Goal: Information Seeking & Learning: Learn about a topic

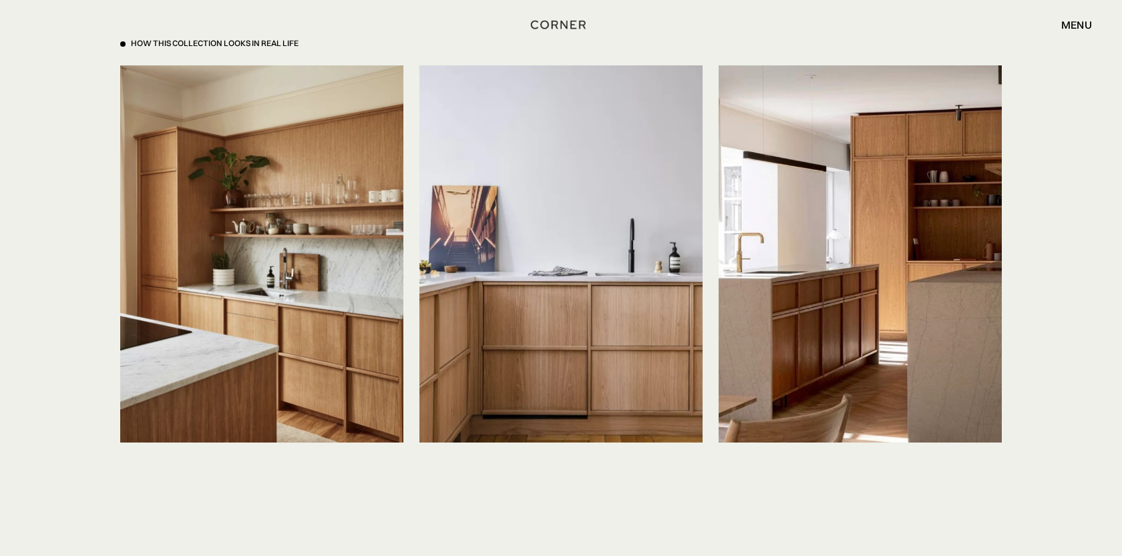
scroll to position [3110, 0]
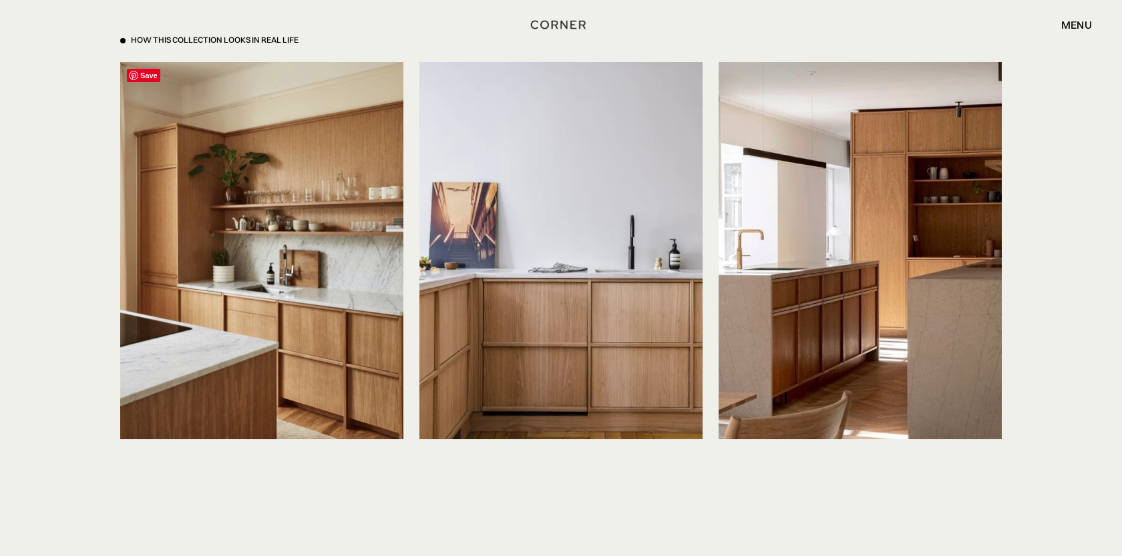
click at [304, 302] on img at bounding box center [261, 250] width 283 height 377
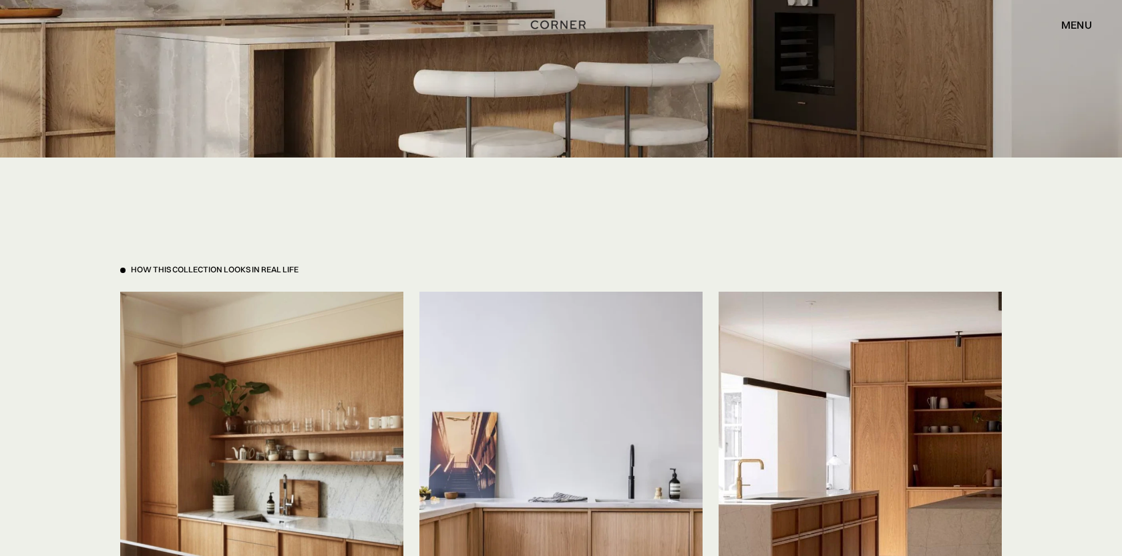
scroll to position [2872, 0]
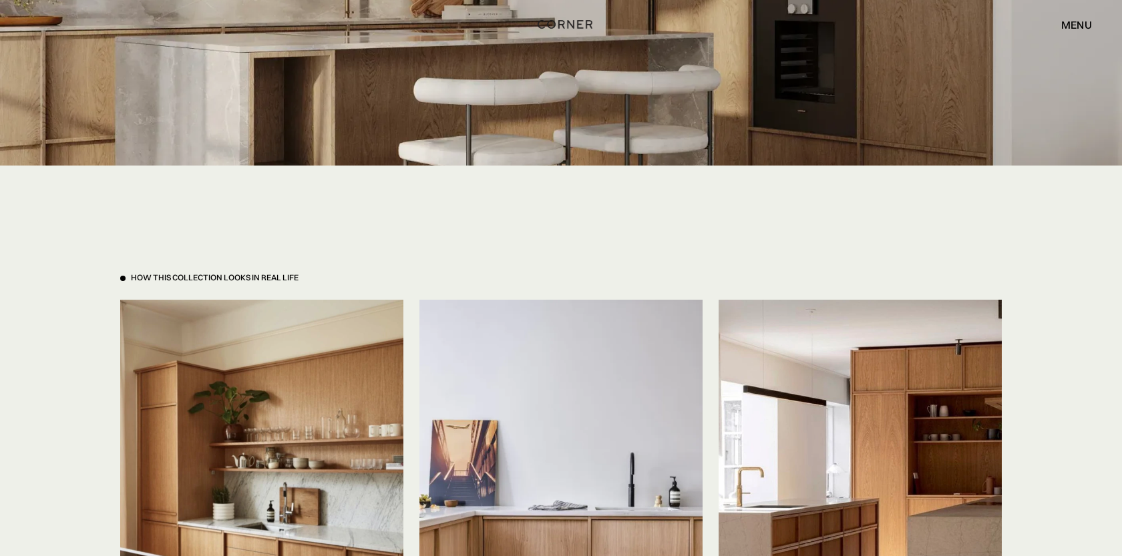
click at [578, 24] on img "home" at bounding box center [564, 23] width 55 height 17
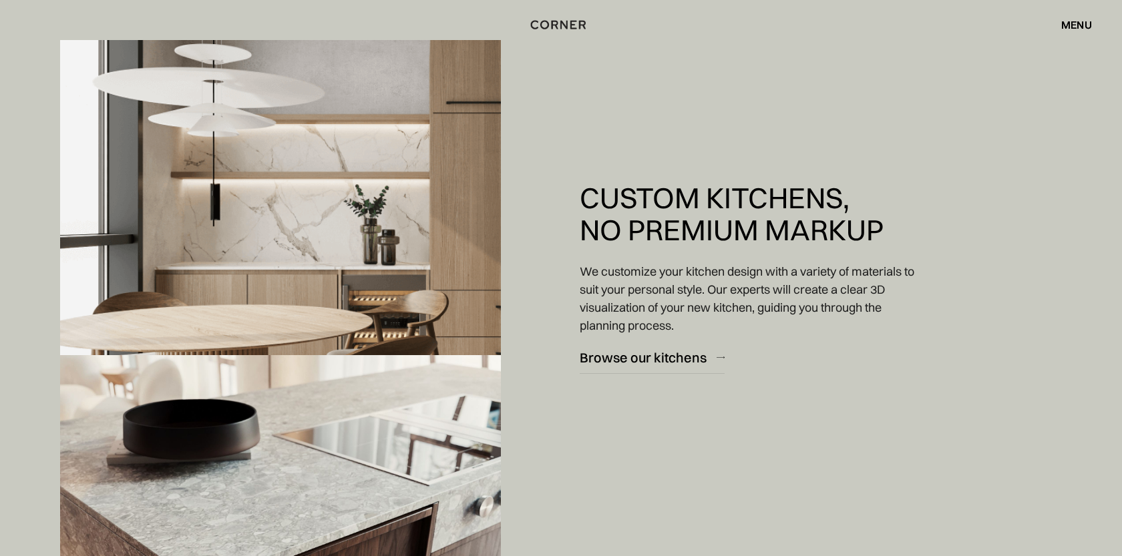
scroll to position [1431, 0]
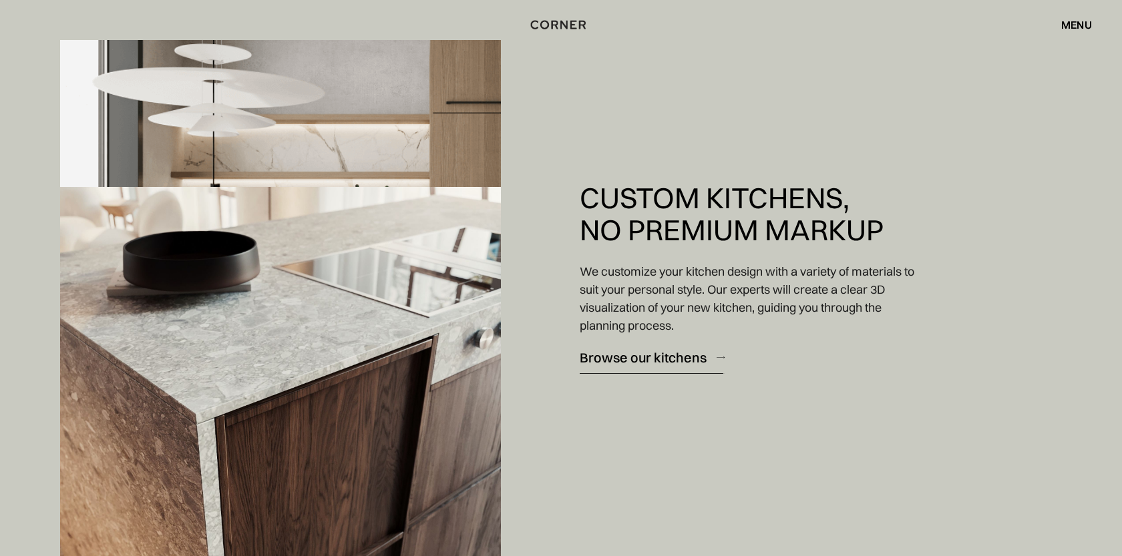
click at [615, 357] on div "Browse our kitchens" at bounding box center [643, 358] width 127 height 18
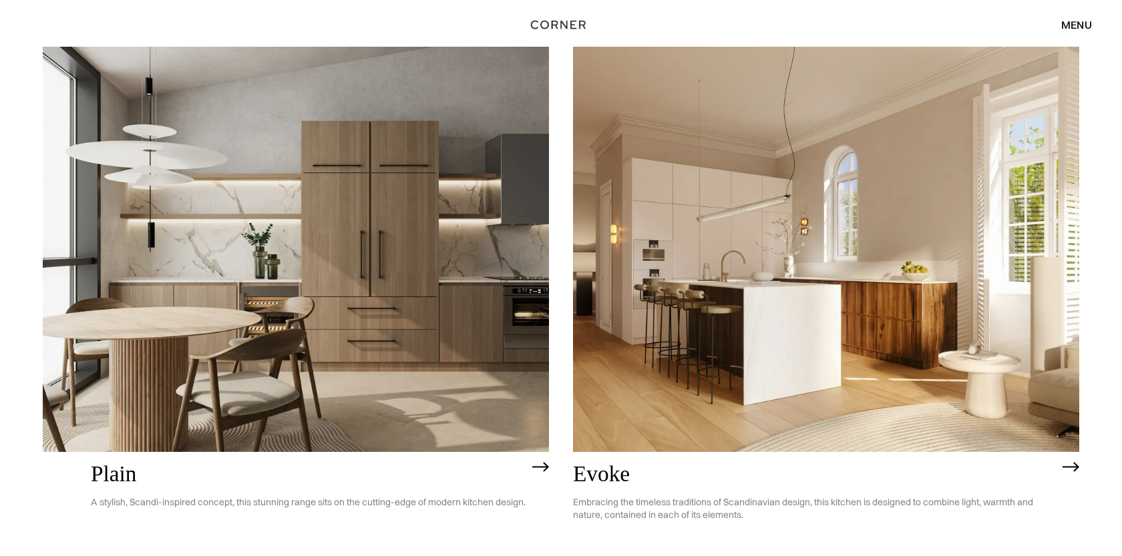
scroll to position [3822, 0]
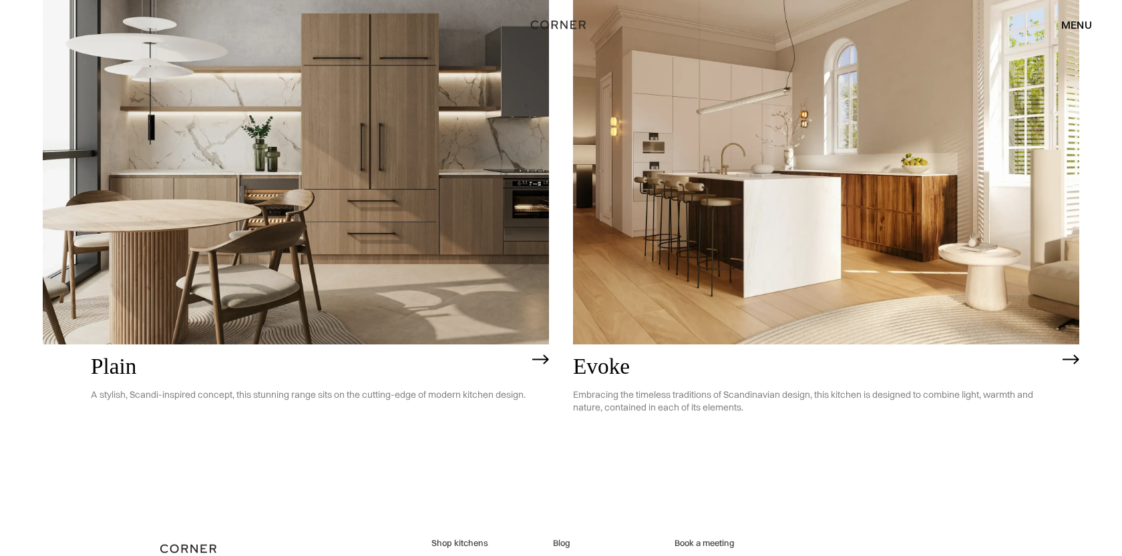
click at [619, 366] on h2 "Evoke" at bounding box center [814, 367] width 483 height 25
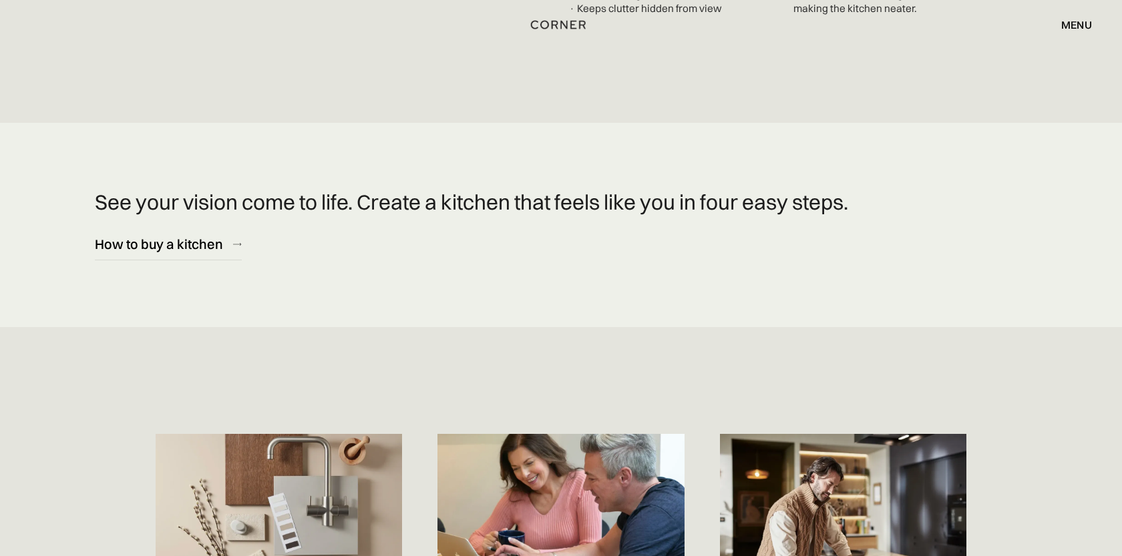
scroll to position [4718, 0]
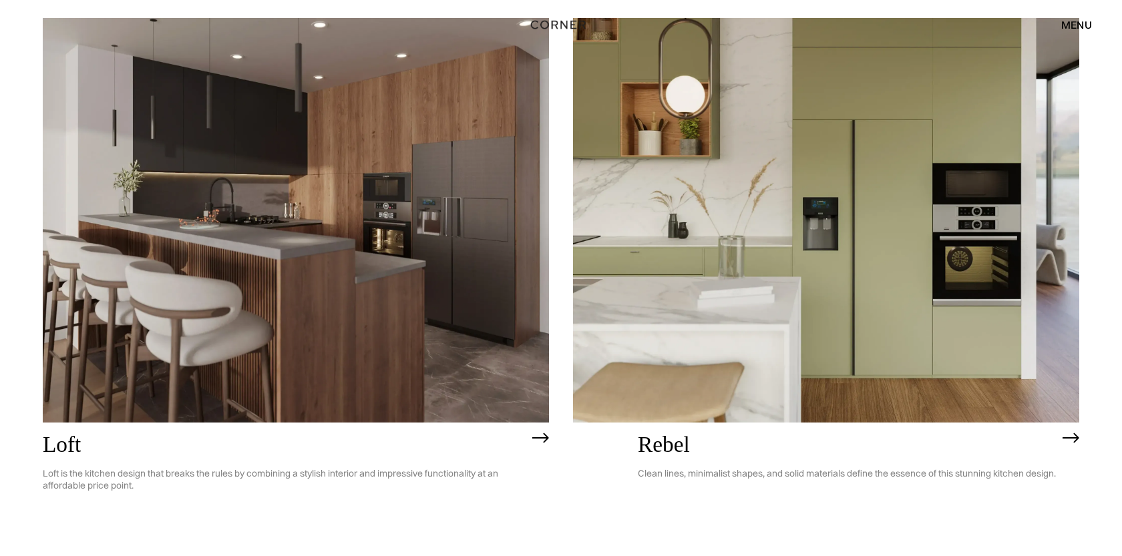
scroll to position [2557, 0]
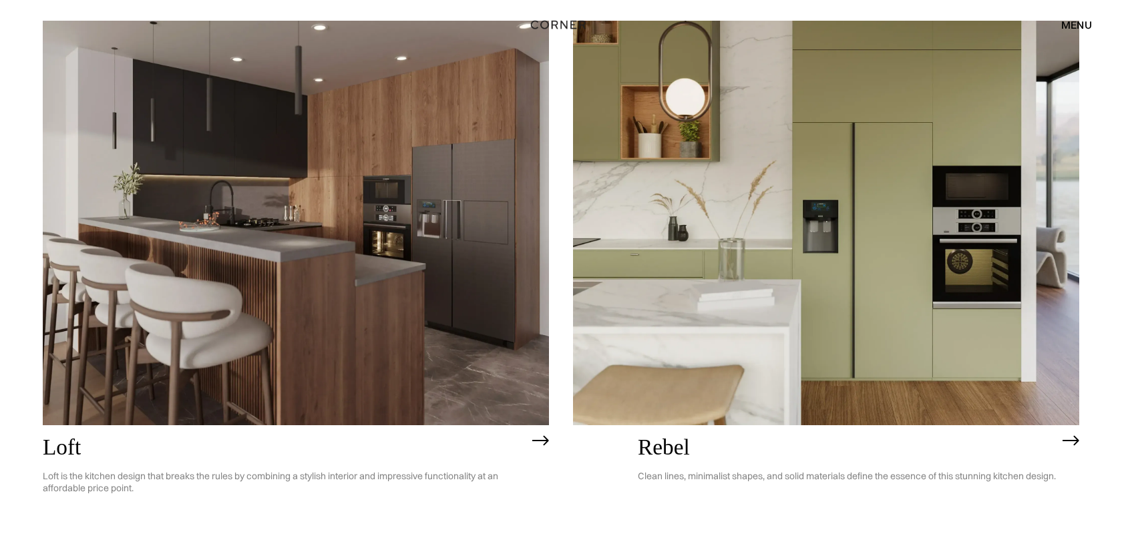
click at [292, 264] on img at bounding box center [296, 223] width 506 height 405
